Goal: Task Accomplishment & Management: Manage account settings

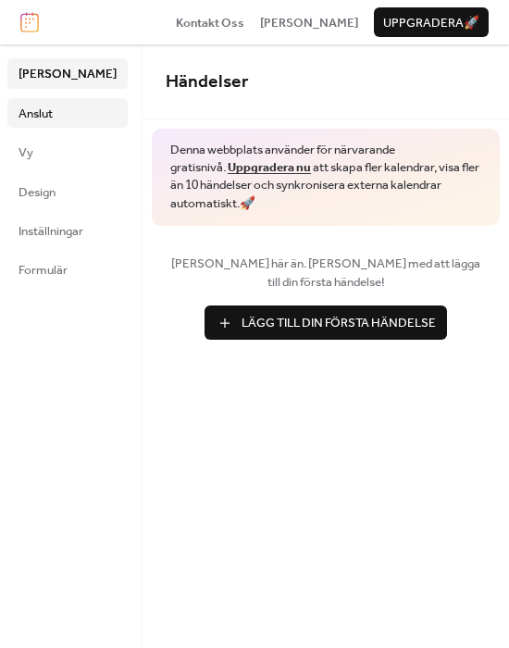
click at [52, 119] on span "Anslut" at bounding box center [36, 114] width 34 height 19
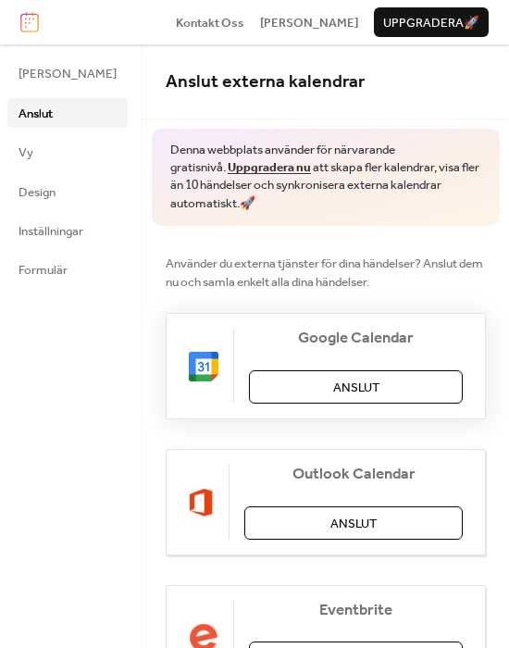
click at [349, 395] on span "Anslut" at bounding box center [356, 388] width 46 height 19
click at [34, 160] on link "Vy" at bounding box center [67, 152] width 120 height 30
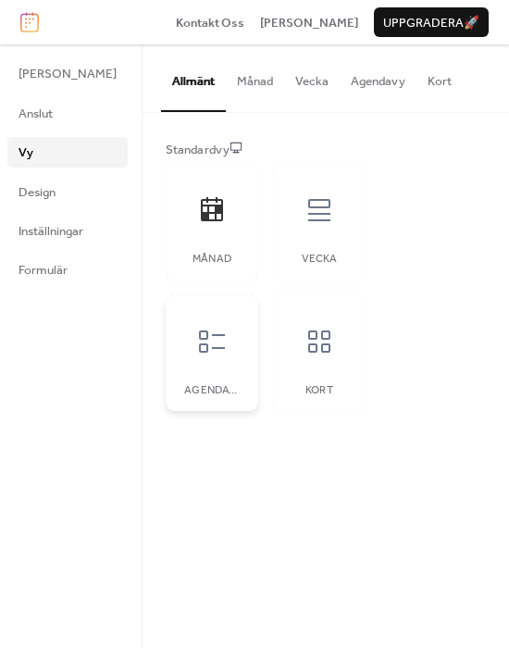
click at [219, 358] on div at bounding box center [212, 342] width 56 height 56
click at [309, 361] on div at bounding box center [320, 342] width 56 height 56
click at [221, 209] on div at bounding box center [212, 210] width 56 height 56
click at [50, 233] on span "Inställningar" at bounding box center [51, 231] width 65 height 19
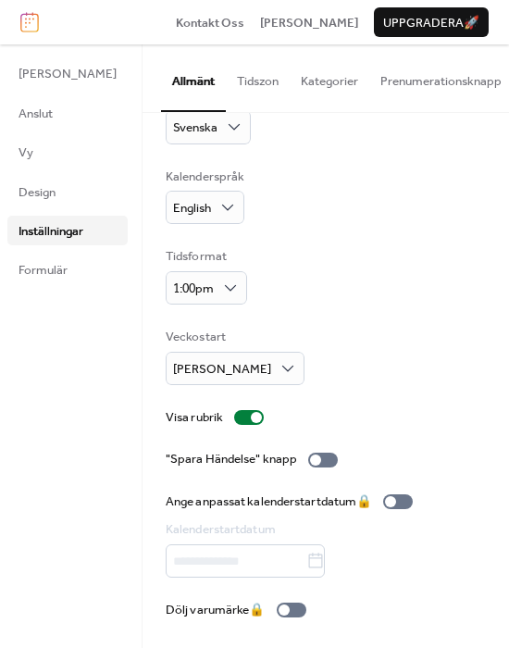
scroll to position [58, 0]
click at [207, 290] on div "1:00pm" at bounding box center [207, 287] width 82 height 33
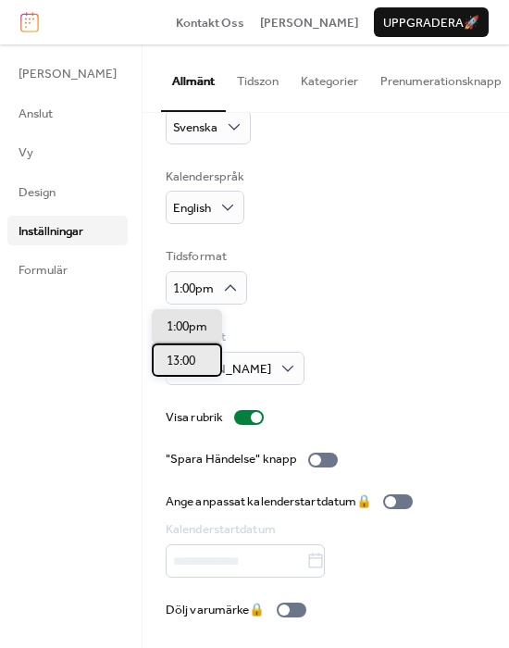
click at [205, 360] on div "13:00" at bounding box center [187, 360] width 70 height 33
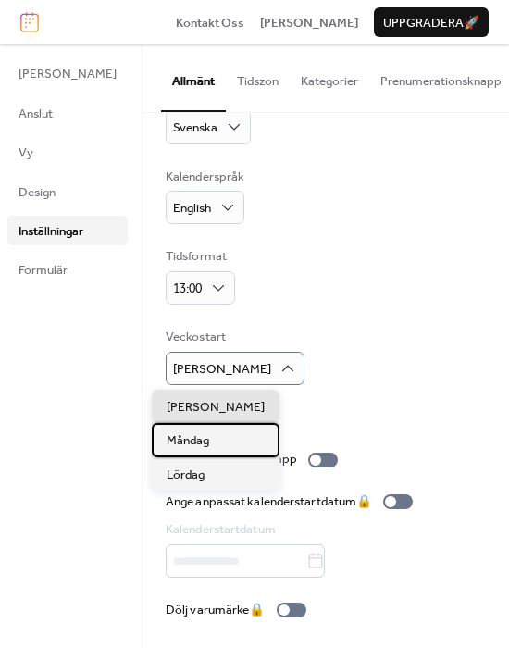
click at [196, 441] on span "Måndag" at bounding box center [188, 441] width 43 height 19
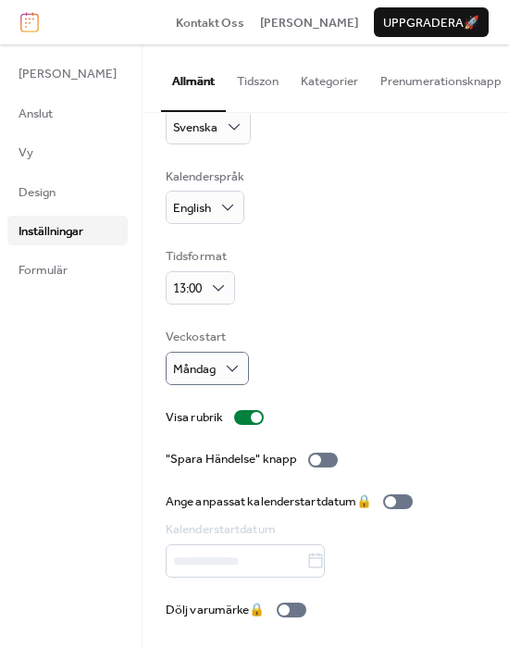
click at [241, 84] on button "Tidszon" at bounding box center [258, 76] width 64 height 65
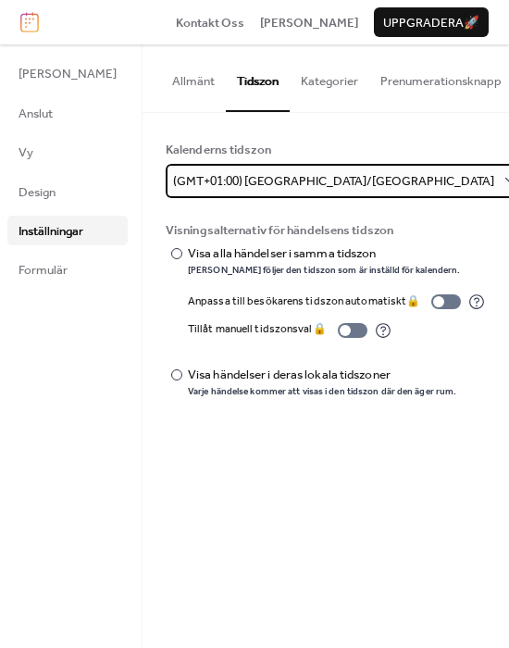
click at [308, 194] on span "(GMT+01:00) Europe/Stockholm" at bounding box center [333, 182] width 321 height 24
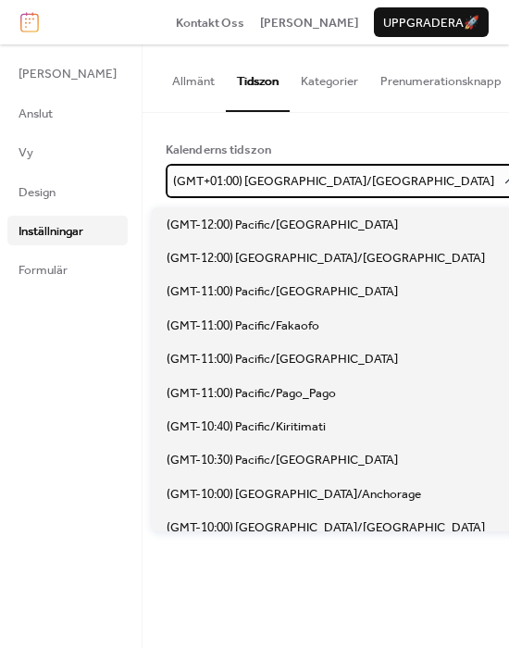
scroll to position [4283, 0]
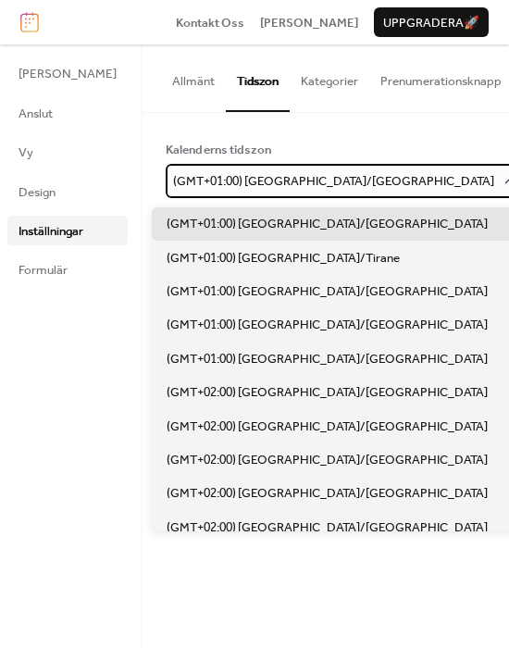
click at [308, 194] on span "(GMT+01:00) Europe/Stockholm" at bounding box center [333, 182] width 321 height 24
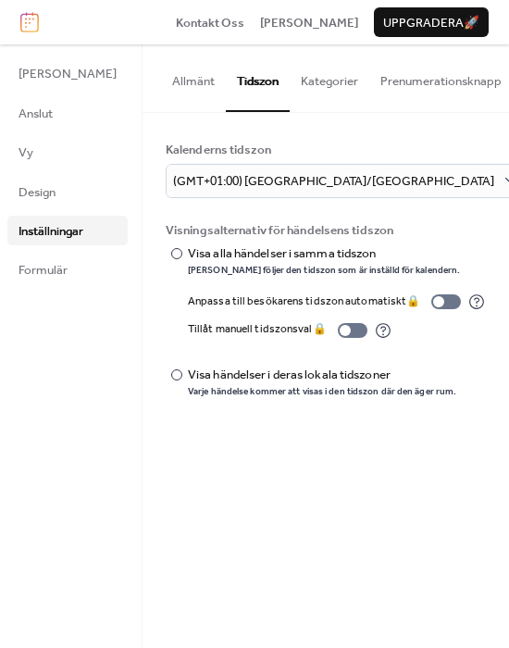
click at [315, 78] on button "Kategorier" at bounding box center [330, 76] width 80 height 65
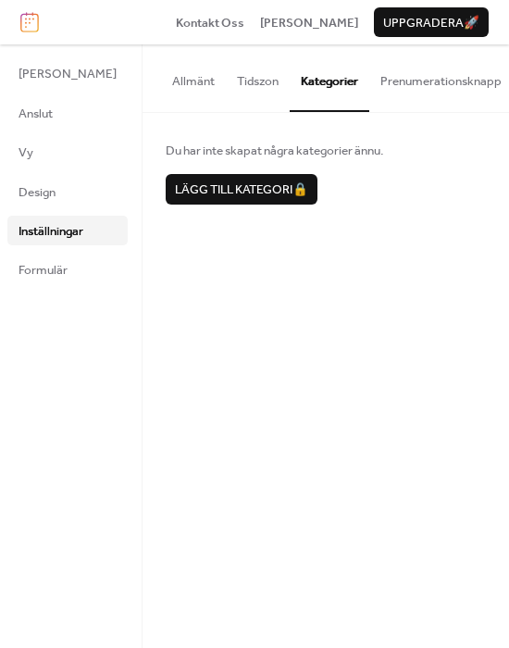
click at [417, 92] on button "Prenumerationsknapp" at bounding box center [442, 76] width 144 height 65
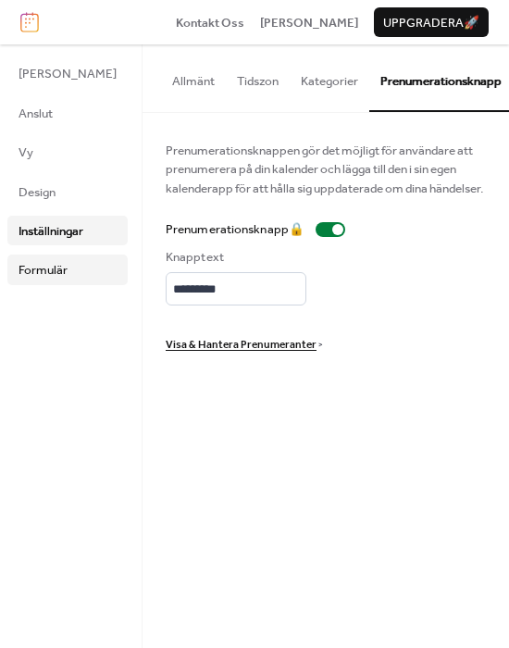
click at [58, 270] on span "Formulär" at bounding box center [43, 270] width 49 height 19
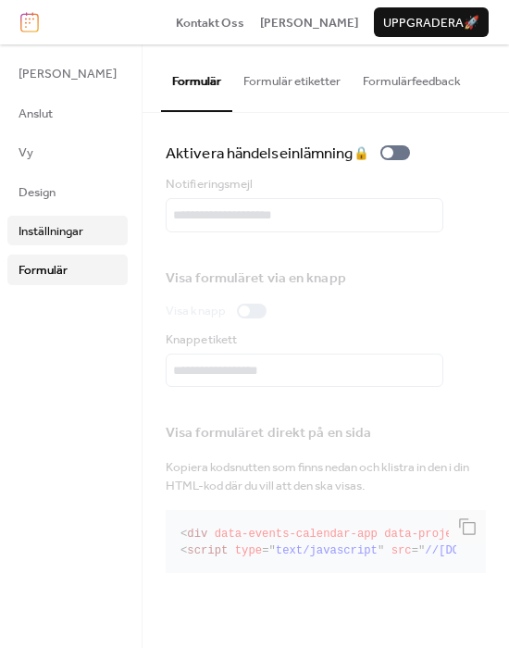
click at [50, 244] on link "Inställningar" at bounding box center [67, 231] width 120 height 30
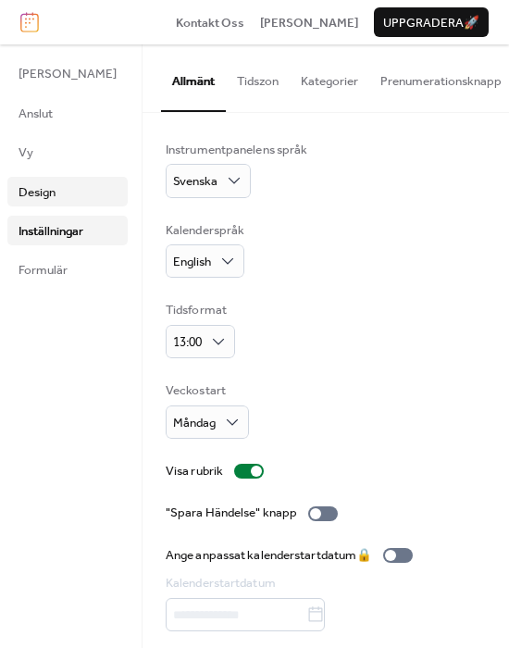
click at [46, 197] on span "Design" at bounding box center [37, 192] width 37 height 19
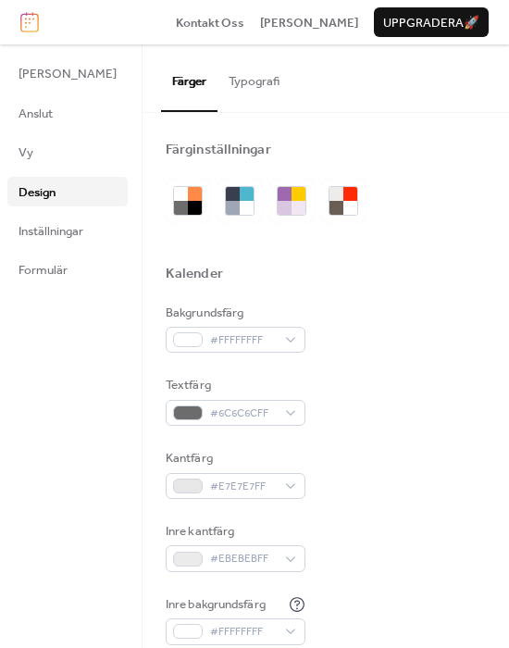
click at [234, 85] on button "Typografi" at bounding box center [254, 76] width 73 height 65
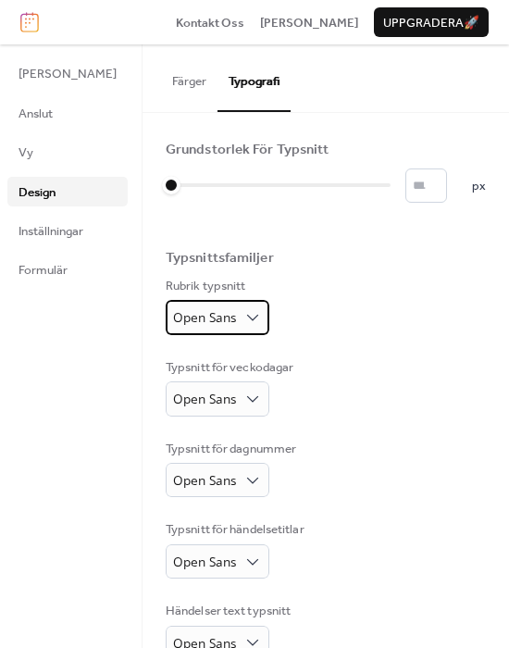
click at [218, 313] on span "Open Sans" at bounding box center [204, 317] width 63 height 18
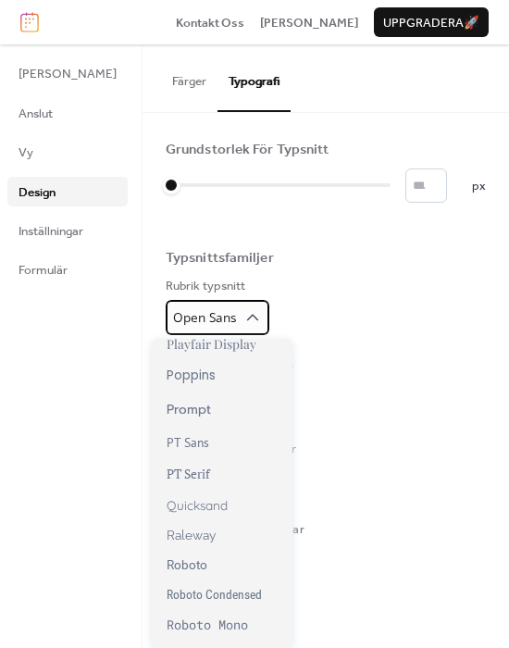
scroll to position [1112, 0]
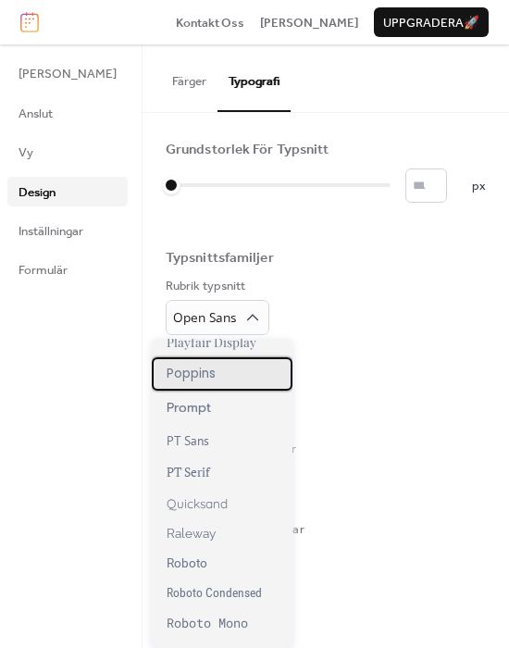
click at [195, 383] on span "Poppins" at bounding box center [191, 374] width 49 height 19
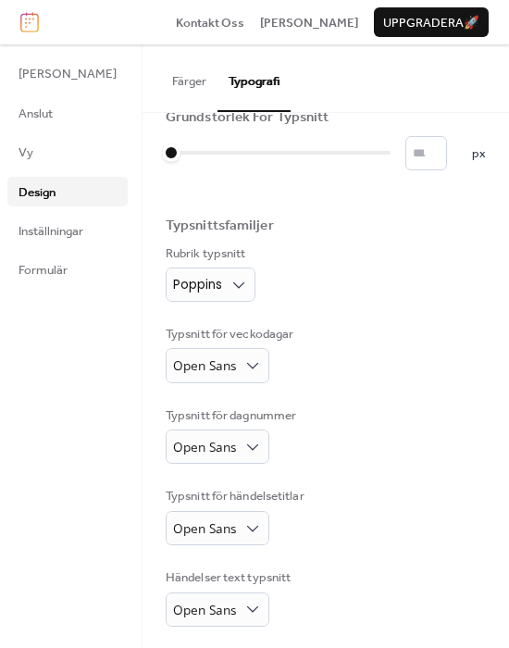
scroll to position [0, 0]
